Goal: Find contact information: Find contact information

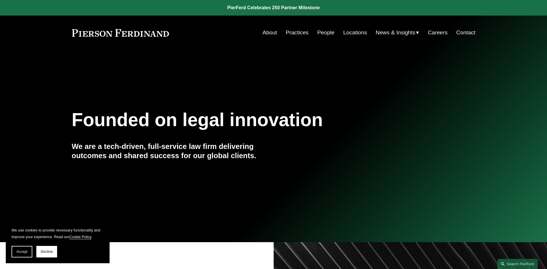
click at [348, 33] on link "Locations" at bounding box center [355, 32] width 24 height 11
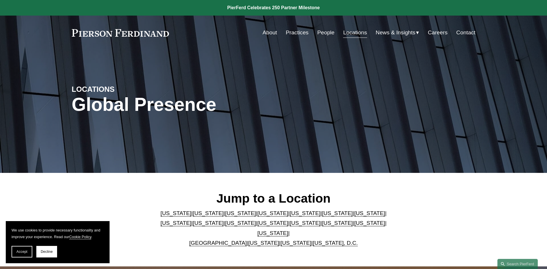
click at [194, 216] on link "California" at bounding box center [208, 213] width 31 height 6
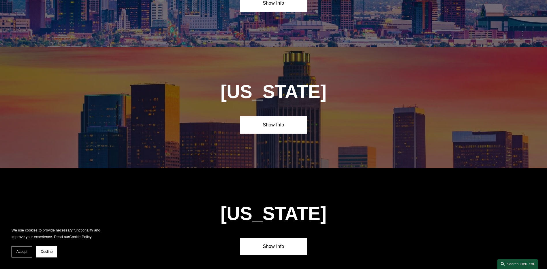
scroll to position [383, 0]
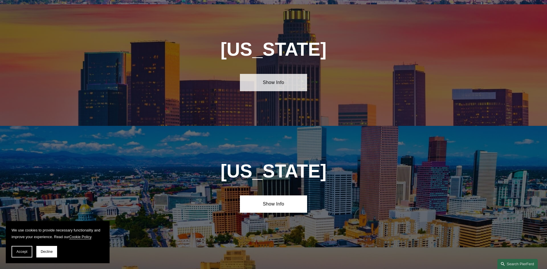
click at [292, 82] on link "Show Info" at bounding box center [273, 82] width 67 height 17
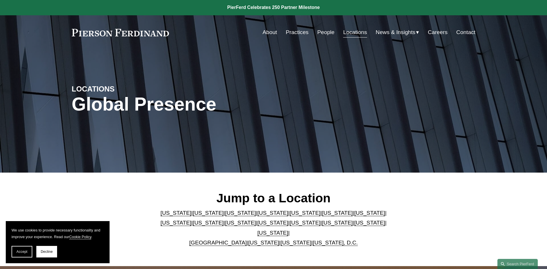
scroll to position [0, 0]
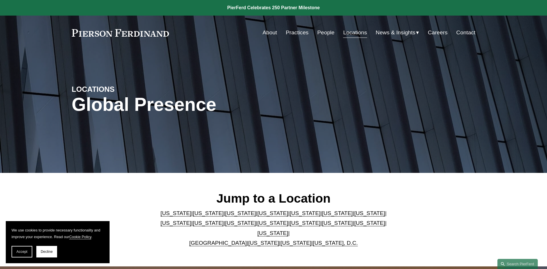
click at [304, 30] on link "Practices" at bounding box center [297, 32] width 23 height 11
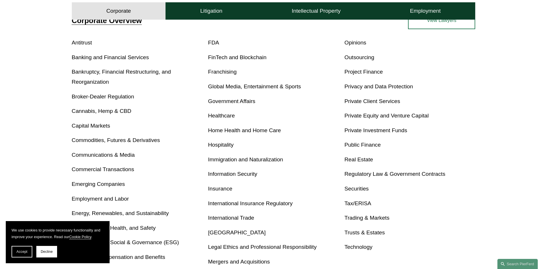
scroll to position [260, 0]
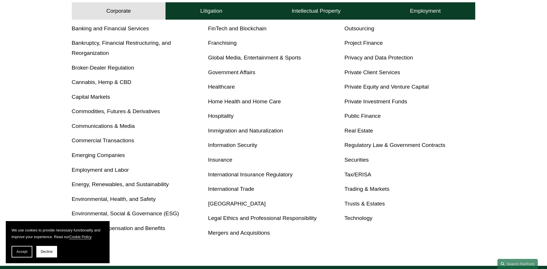
click at [384, 58] on link "Privacy and Data Protection" at bounding box center [379, 58] width 69 height 6
click at [365, 216] on link "Technology" at bounding box center [359, 218] width 28 height 6
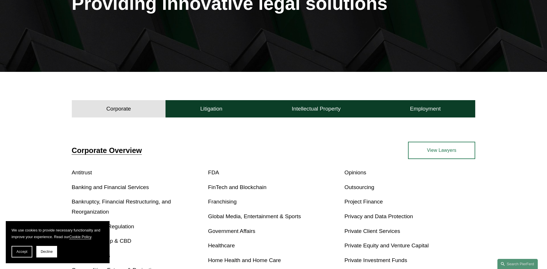
scroll to position [58, 0]
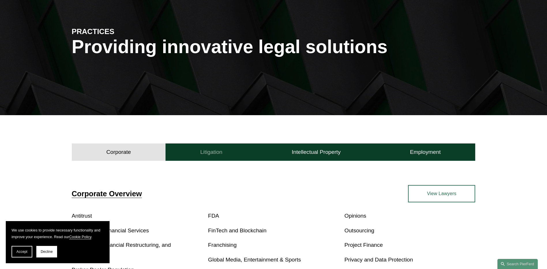
click at [212, 145] on button "Litigation" at bounding box center [211, 151] width 91 height 17
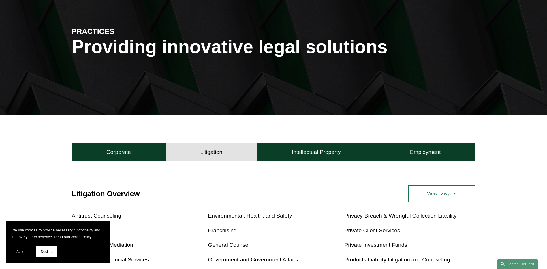
scroll to position [173, 0]
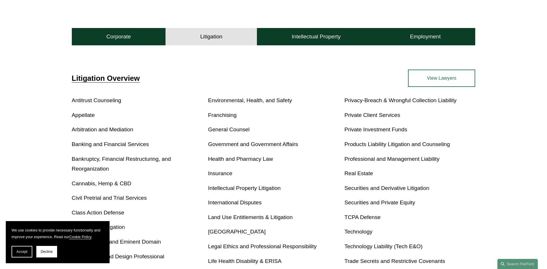
click at [235, 188] on link "Intellectual Property Litigation" at bounding box center [244, 188] width 73 height 6
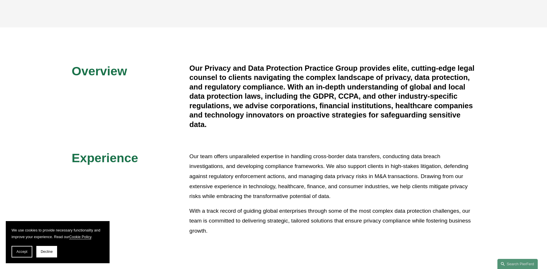
scroll to position [115, 0]
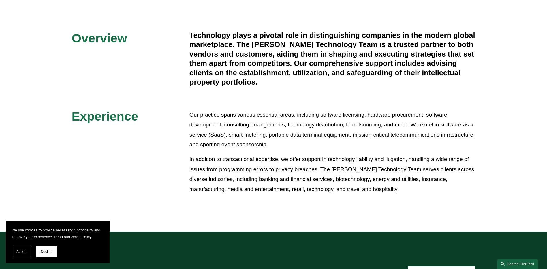
scroll to position [144, 0]
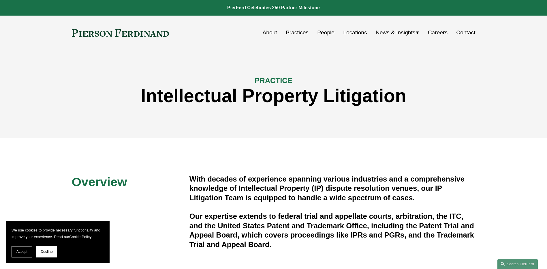
click at [441, 34] on link "Careers" at bounding box center [438, 32] width 20 height 11
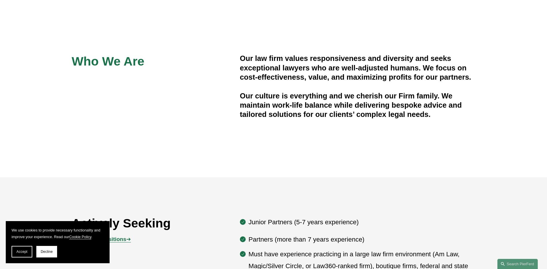
scroll to position [231, 0]
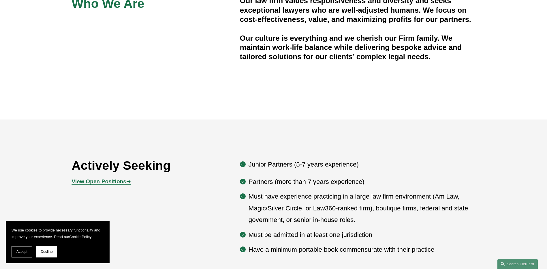
click at [113, 181] on strong "View Open Positions" at bounding box center [99, 181] width 55 height 6
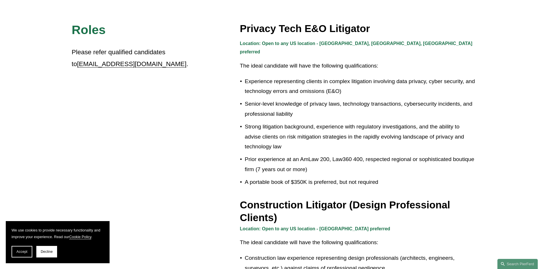
scroll to position [173, 0]
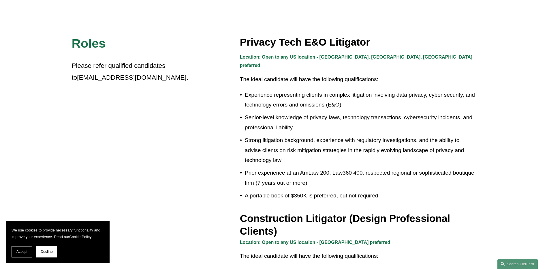
click at [31, 251] on button "Accept" at bounding box center [22, 252] width 21 height 12
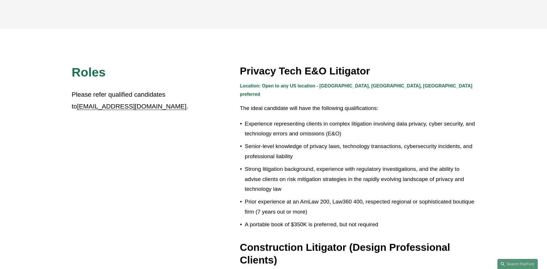
scroll to position [0, 0]
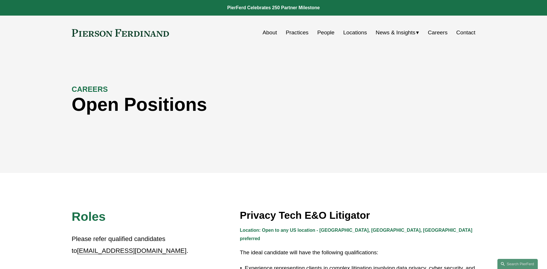
click at [353, 30] on link "Locations" at bounding box center [355, 32] width 24 height 11
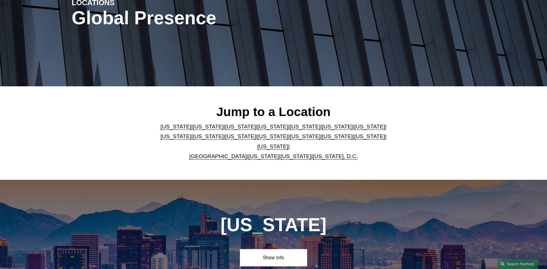
click at [196, 129] on link "California" at bounding box center [208, 126] width 31 height 6
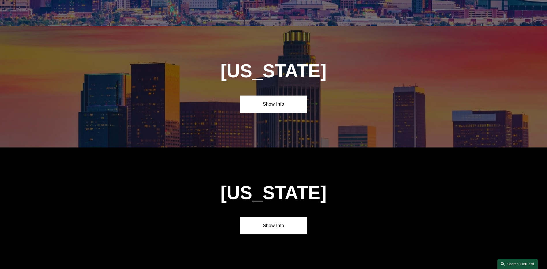
scroll to position [383, 0]
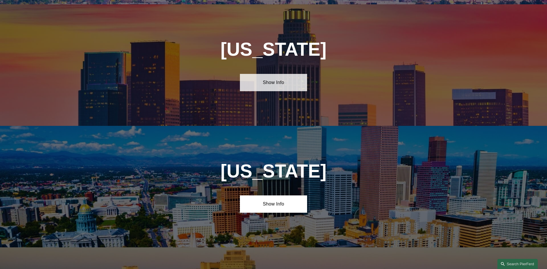
click at [283, 76] on link "Show Info" at bounding box center [273, 82] width 67 height 17
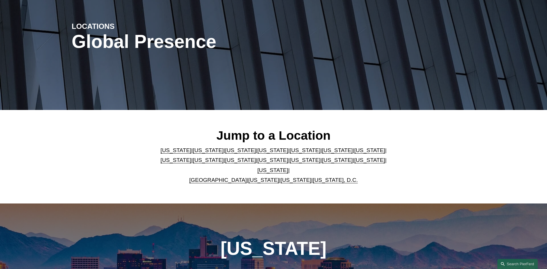
scroll to position [0, 0]
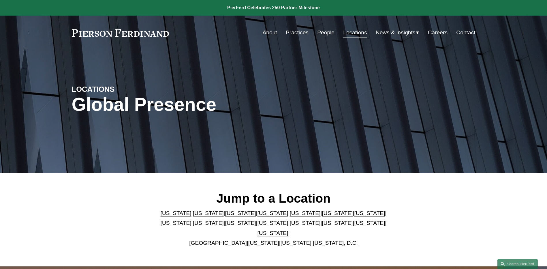
click at [437, 30] on link "Careers" at bounding box center [438, 32] width 20 height 11
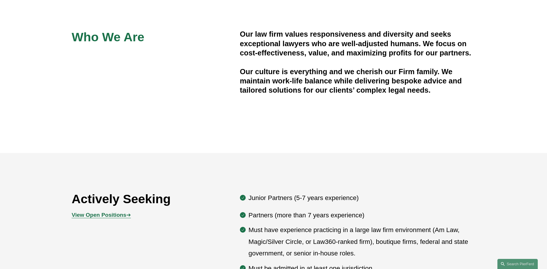
scroll to position [231, 0]
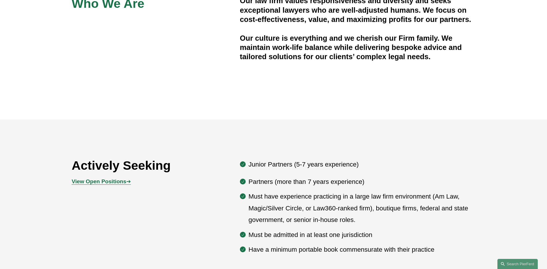
click at [120, 183] on strong "View Open Positions" at bounding box center [99, 181] width 55 height 6
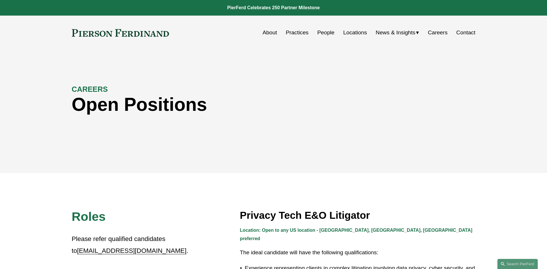
click at [353, 32] on link "Locations" at bounding box center [355, 32] width 24 height 11
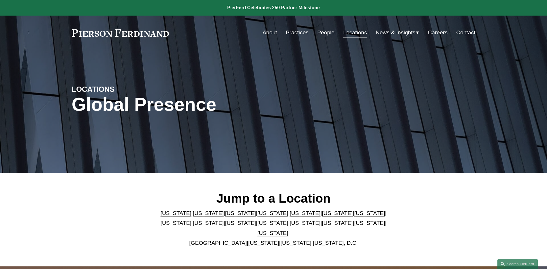
click at [300, 32] on link "Practices" at bounding box center [297, 32] width 23 height 11
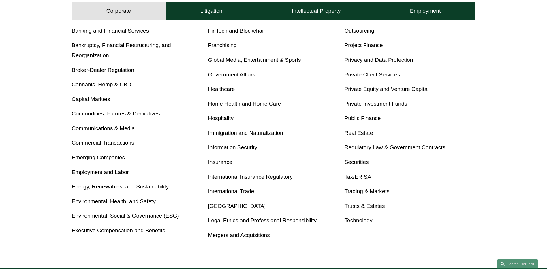
scroll to position [271, 0]
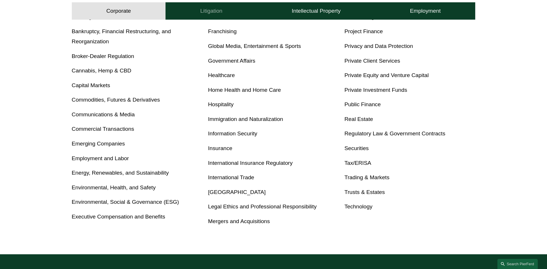
click at [219, 15] on button "Litigation" at bounding box center [211, 10] width 91 height 17
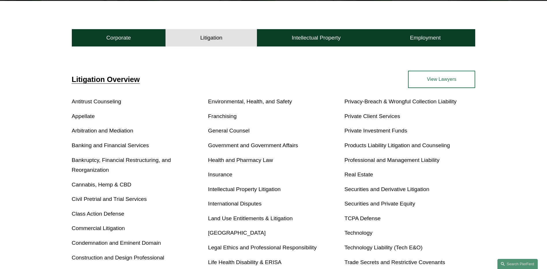
scroll to position [185, 0]
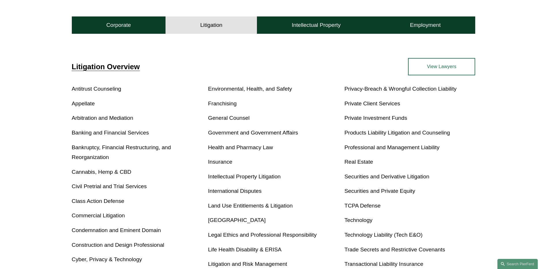
click at [271, 179] on link "Intellectual Property Litigation" at bounding box center [244, 176] width 73 height 6
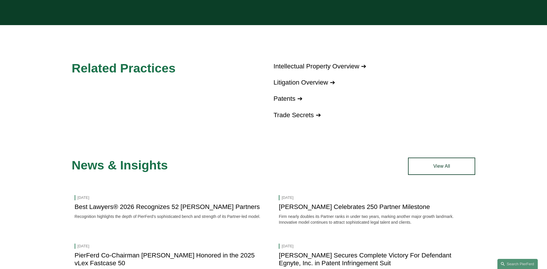
scroll to position [462, 0]
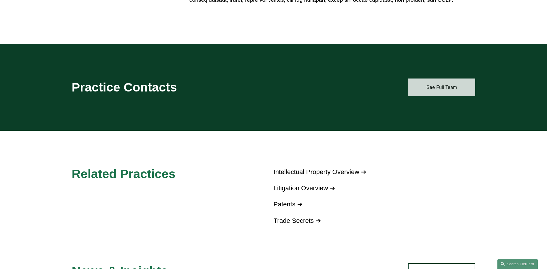
click at [424, 87] on link "See Full Team" at bounding box center [441, 86] width 67 height 17
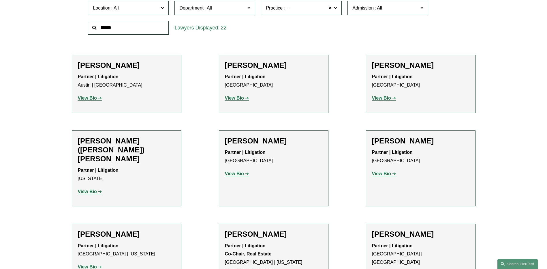
scroll to position [173, 0]
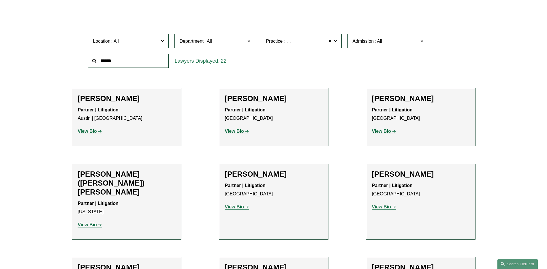
click at [233, 40] on span "Department" at bounding box center [212, 41] width 66 height 8
click at [311, 45] on label "Practice Intellectual Property Litigation" at bounding box center [301, 41] width 81 height 14
click at [365, 65] on div "Location All Atlanta Austin Boston Charlotte Chicago Cincinnati Cleveland Colum…" at bounding box center [273, 51] width 377 height 40
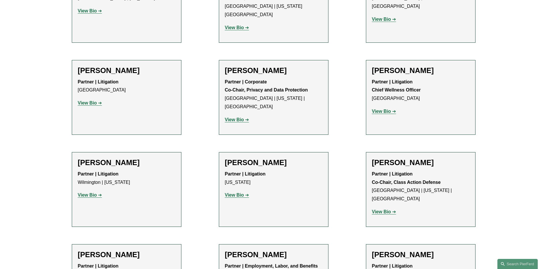
scroll to position [462, 0]
click at [385, 109] on strong "View Bio" at bounding box center [381, 111] width 19 height 5
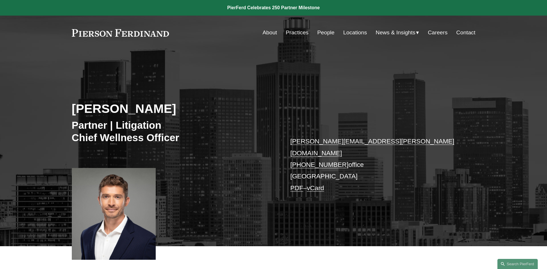
click at [468, 29] on link "Contact" at bounding box center [465, 32] width 19 height 11
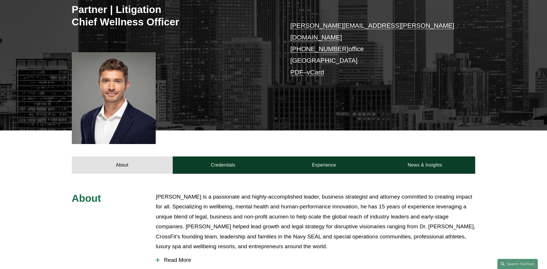
scroll to position [144, 0]
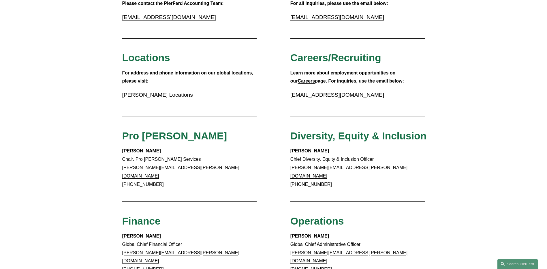
scroll to position [173, 0]
drag, startPoint x: 359, startPoint y: 96, endPoint x: 290, endPoint y: 96, distance: 68.4
click at [291, 96] on p "[EMAIL_ADDRESS][DOMAIN_NAME]" at bounding box center [358, 95] width 135 height 10
drag, startPoint x: 290, startPoint y: 96, endPoint x: 308, endPoint y: 95, distance: 17.6
copy link "[EMAIL_ADDRESS][DOMAIN_NAME]"
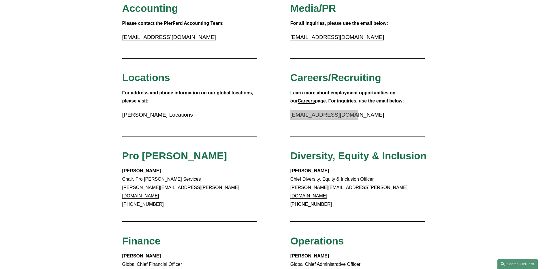
scroll to position [144, 0]
